Goal: Task Accomplishment & Management: Complete application form

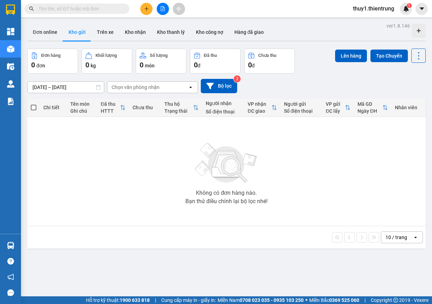
click at [143, 6] on button at bounding box center [146, 9] width 12 height 12
click at [159, 24] on div "Tạo đơn hàng" at bounding box center [174, 26] width 30 height 8
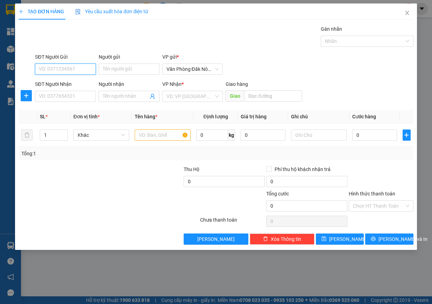
click at [79, 73] on input "SĐT Người Gửi" at bounding box center [65, 69] width 61 height 11
type input "0985799357"
click at [59, 97] on input "SĐT Người Nhận" at bounding box center [65, 96] width 61 height 11
click at [46, 95] on input "09342698898" at bounding box center [65, 96] width 61 height 11
type input "0342698898"
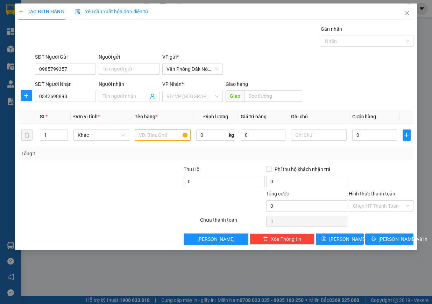
click at [58, 106] on div "Transit Pickup Surcharge Ids Transit Deliver Surcharge Ids Transit Deliver Surc…" at bounding box center [216, 135] width 395 height 220
click at [161, 139] on input "text" at bounding box center [163, 135] width 56 height 11
click at [159, 132] on input "text" at bounding box center [163, 135] width 56 height 11
type input "giấy"
click at [278, 92] on input "text" at bounding box center [273, 96] width 58 height 11
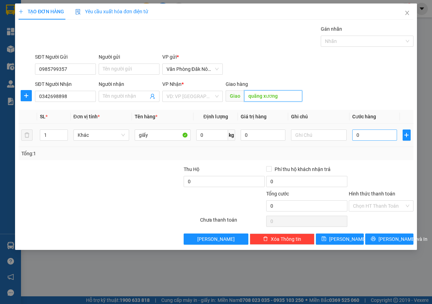
type input "quãng xương"
click at [373, 135] on input "0" at bounding box center [374, 135] width 45 height 11
type input "2"
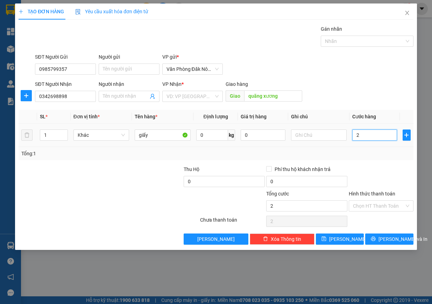
type input "20"
type input "200"
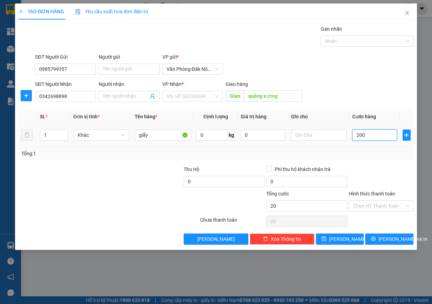
type input "200"
type input "2.000"
type input "20.000"
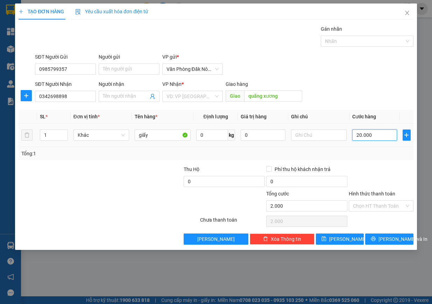
type input "20.000"
type input "200.000"
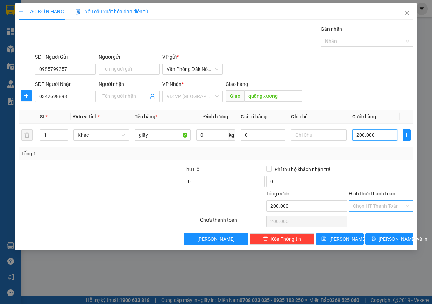
type input "200.000"
click at [387, 205] on input "Hình thức thanh toán" at bounding box center [378, 206] width 51 height 10
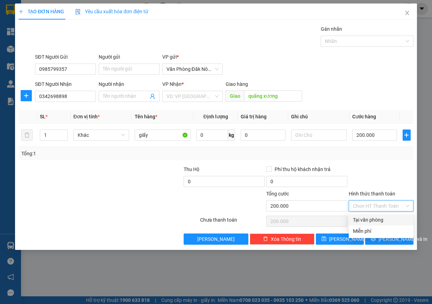
click at [380, 216] on div "Tại văn phòng" at bounding box center [380, 220] width 65 height 11
type input "0"
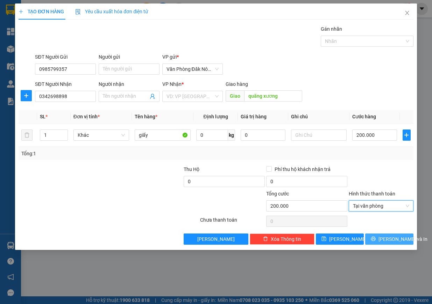
click at [375, 239] on icon "printer" at bounding box center [373, 239] width 5 height 5
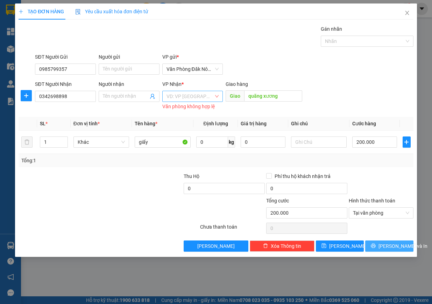
click at [215, 92] on div "VD: VP Sài Gòn" at bounding box center [192, 96] width 61 height 11
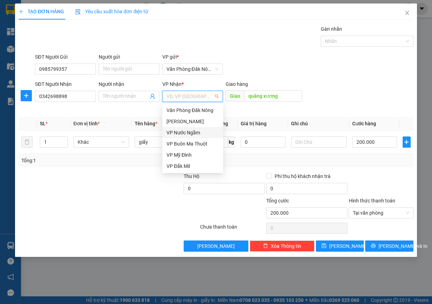
click at [193, 136] on div "VP Nước Ngầm" at bounding box center [192, 133] width 52 height 8
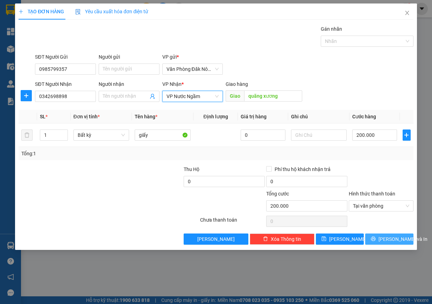
click at [375, 238] on icon "printer" at bounding box center [373, 239] width 5 height 5
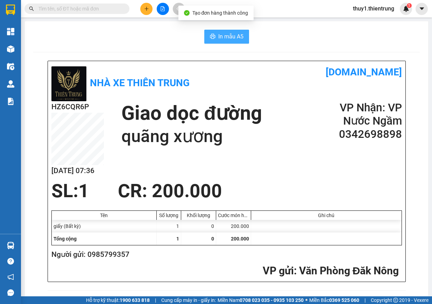
click at [241, 33] on button "In mẫu A5" at bounding box center [226, 37] width 45 height 14
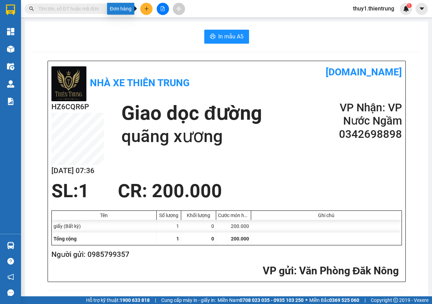
click at [141, 10] on button at bounding box center [146, 9] width 12 height 12
click at [161, 25] on div "Tạo đơn hàng" at bounding box center [174, 26] width 30 height 8
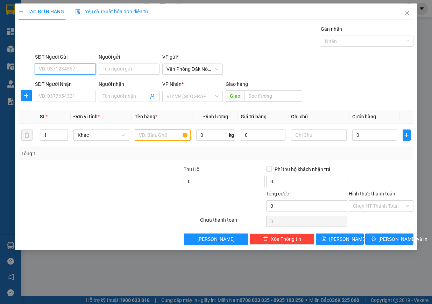
click at [77, 68] on input "SĐT Người Gửi" at bounding box center [65, 69] width 61 height 11
type input "0"
type input "9"
type input "0947505879"
click at [50, 95] on input "SĐT Người Nhận" at bounding box center [65, 96] width 61 height 11
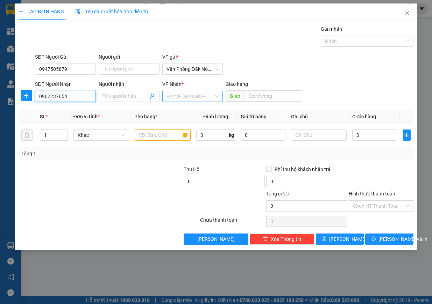
type input "0962237654"
drag, startPoint x: 183, startPoint y: 96, endPoint x: 186, endPoint y: 99, distance: 4.0
click at [183, 96] on input "search" at bounding box center [190, 96] width 48 height 10
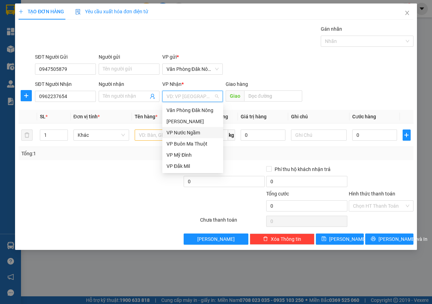
click at [199, 132] on div "VP Nước Ngầm" at bounding box center [192, 133] width 52 height 8
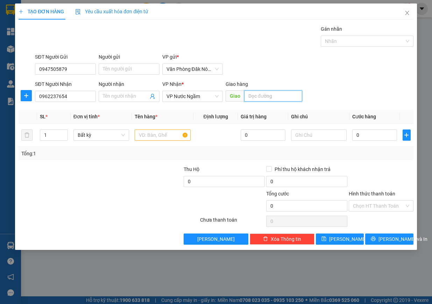
click at [264, 92] on input "text" at bounding box center [273, 96] width 58 height 11
click at [256, 96] on input "text" at bounding box center [273, 96] width 58 height 11
type input "hn"
click at [152, 134] on input "text" at bounding box center [163, 135] width 56 height 11
type input "c"
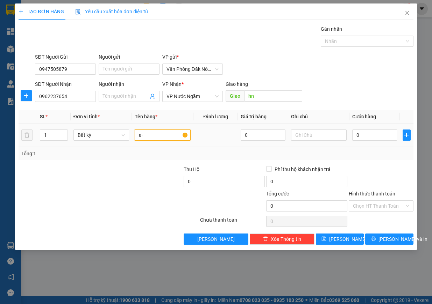
type input "a"
type input "â"
type input "cây"
click at [368, 136] on input "0" at bounding box center [374, 135] width 45 height 11
type input "2"
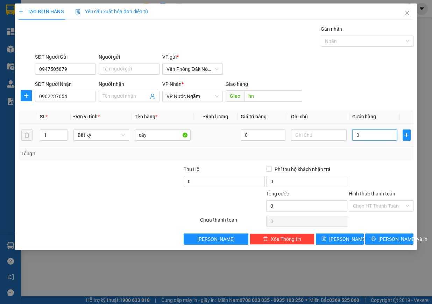
type input "2"
type input "20"
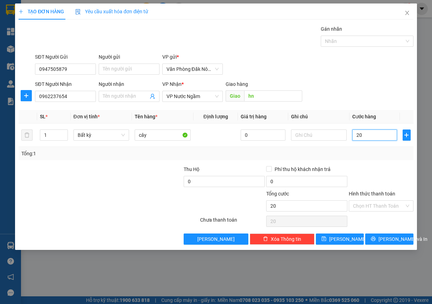
type input "200"
type input "2.000"
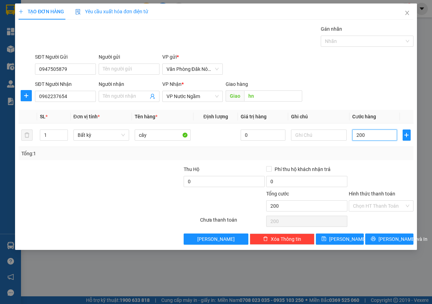
type input "2.000"
type input "20.000"
type input "200.000"
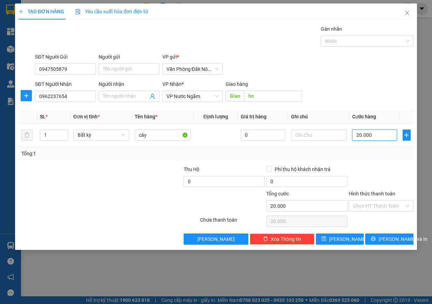
type input "200.000"
click at [388, 238] on span "Lưu và In" at bounding box center [402, 240] width 49 height 8
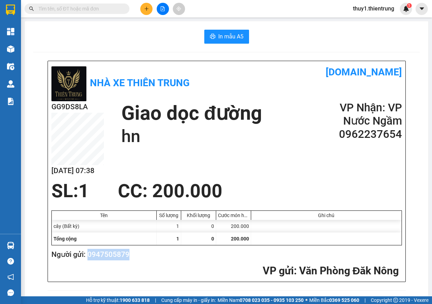
drag, startPoint x: 86, startPoint y: 257, endPoint x: 146, endPoint y: 260, distance: 59.5
click at [146, 260] on h2 "Người gửi: 0947505879" at bounding box center [224, 255] width 347 height 12
copy h2 "0947505879"
click at [220, 32] on span "In mẫu A5" at bounding box center [230, 36] width 25 height 9
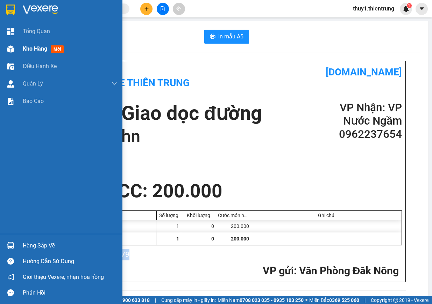
click at [14, 51] on img at bounding box center [10, 48] width 7 height 7
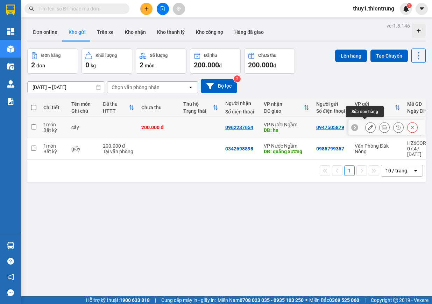
click at [368, 125] on icon at bounding box center [370, 127] width 5 height 5
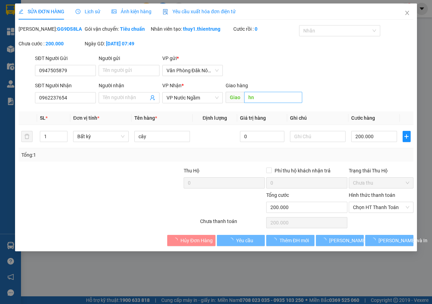
type input "0947505879"
type input "0962237654"
type input "hn"
type input "0"
type input "200.000"
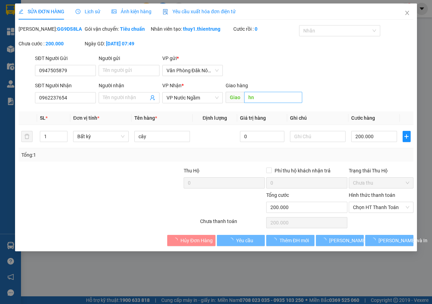
type input "200.000"
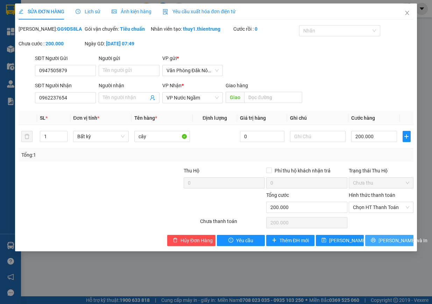
click at [380, 245] on button "Lưu và In" at bounding box center [389, 240] width 48 height 11
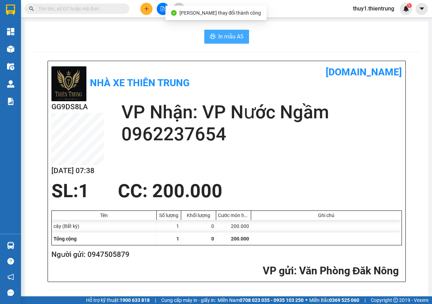
click at [229, 35] on span "In mẫu A5" at bounding box center [230, 36] width 25 height 9
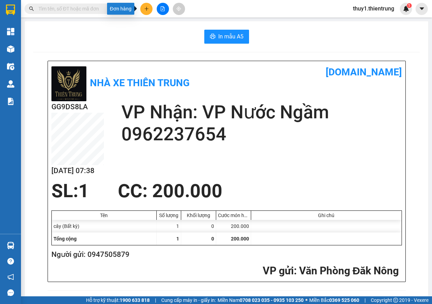
click at [142, 5] on button at bounding box center [146, 9] width 12 height 12
click at [177, 26] on div "Tạo đơn hàng" at bounding box center [174, 26] width 30 height 8
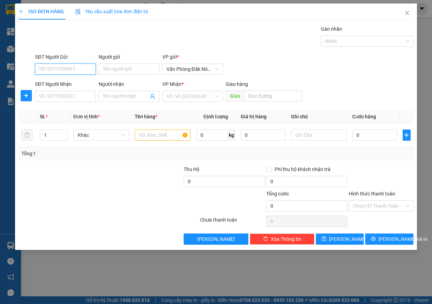
paste input "0947505879"
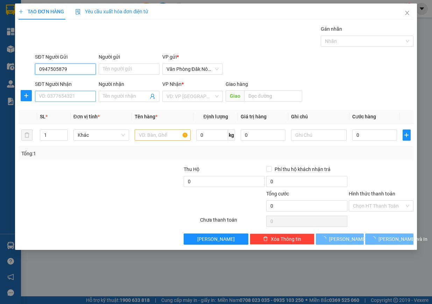
type input "0947505879"
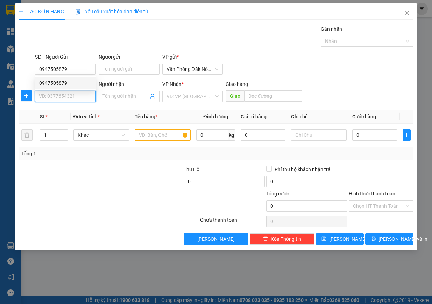
click at [71, 96] on input "SĐT Người Nhận" at bounding box center [65, 96] width 61 height 11
type input "0342957333"
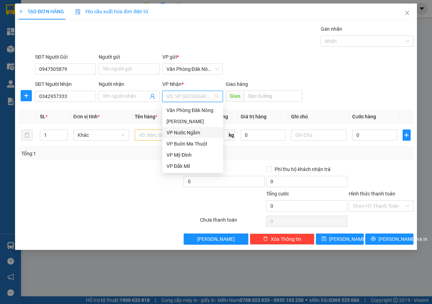
click at [198, 130] on div "VP Nước Ngầm" at bounding box center [192, 133] width 52 height 8
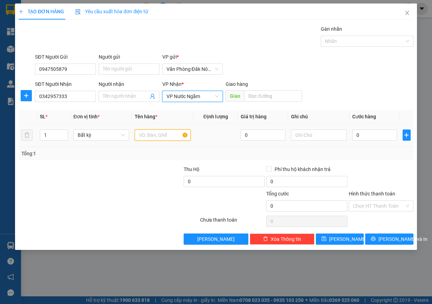
click at [161, 137] on input "text" at bounding box center [163, 135] width 56 height 11
click at [278, 95] on input "text" at bounding box center [273, 96] width 58 height 11
type input "ninh bình"
click at [152, 139] on input "text" at bounding box center [163, 135] width 56 height 11
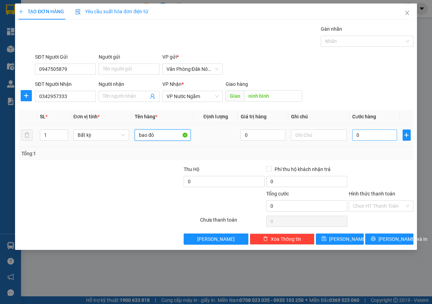
type input "bao đỏ"
click at [370, 137] on input "0" at bounding box center [374, 135] width 45 height 11
type input "1"
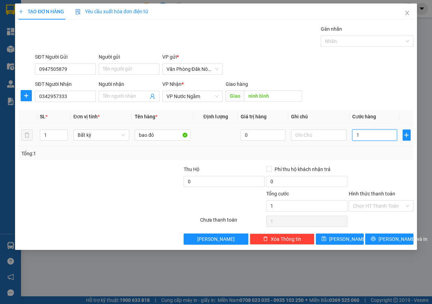
type input "10"
type input "100"
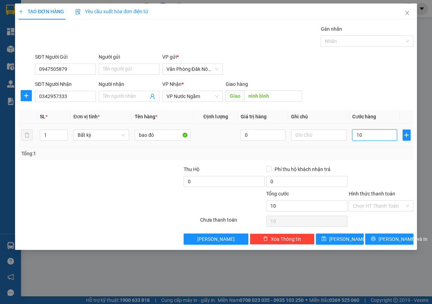
type input "100"
type input "1.000"
type input "10.000"
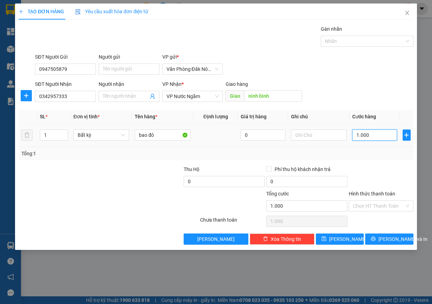
type input "10.000"
type input "100.000"
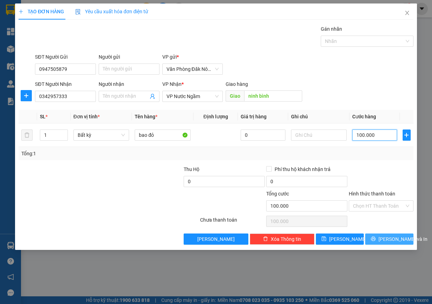
type input "100.000"
click at [379, 243] on button "Lưu và In" at bounding box center [389, 239] width 48 height 11
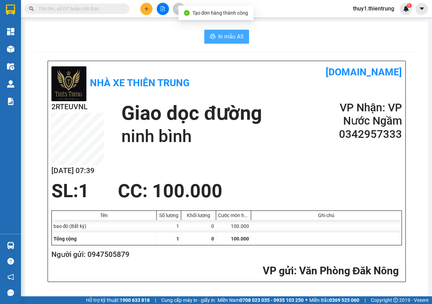
click at [219, 39] on span "In mẫu A5" at bounding box center [230, 36] width 25 height 9
